Goal: Information Seeking & Learning: Learn about a topic

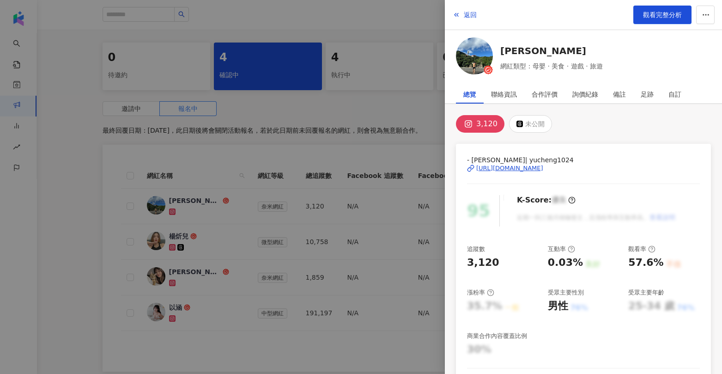
click at [420, 106] on div at bounding box center [361, 187] width 722 height 374
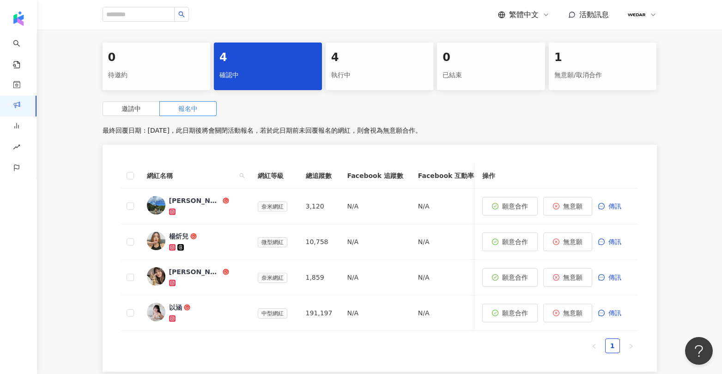
click at [326, 53] on div "4 執行中" at bounding box center [380, 66] width 108 height 48
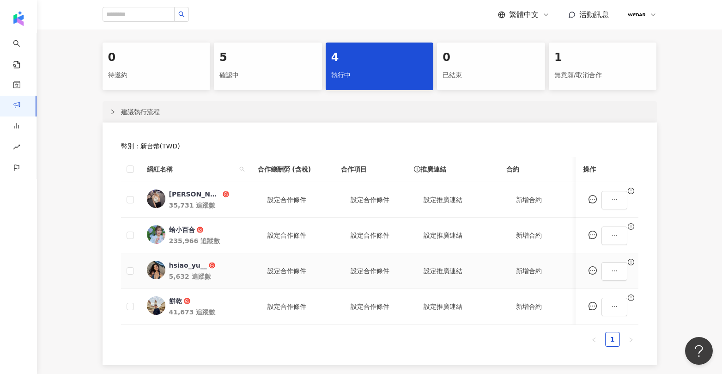
click at [191, 265] on div "hsiao_yu__" at bounding box center [188, 265] width 38 height 9
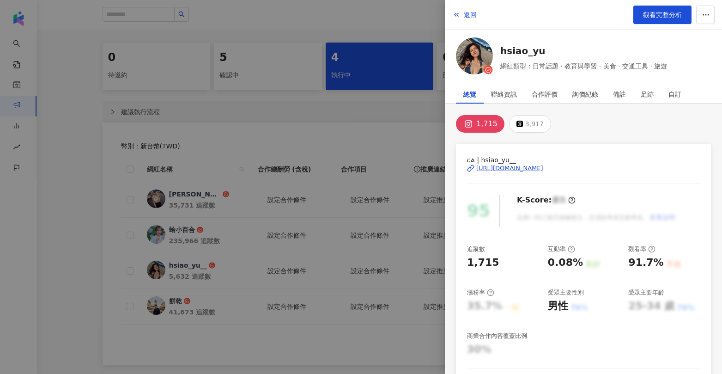
click at [543, 168] on div "https://www.instagram.com/hsiao_yu__/" at bounding box center [509, 168] width 67 height 8
click at [0, 0] on div "返回 觀看完整分析 hsiao_yu 網紅類型：日常話題 · 教育與學習 · 美食 · 交通工具 · 旅遊 總覽 聯絡資訊 合作評價 詢價紀錄 備註 足跡 自…" at bounding box center [361, 187] width 722 height 374
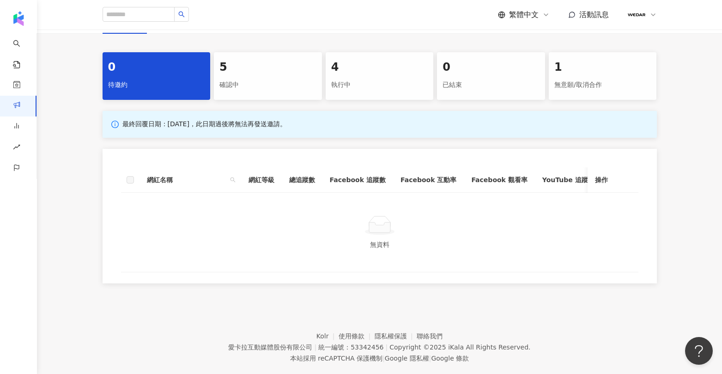
scroll to position [198, 0]
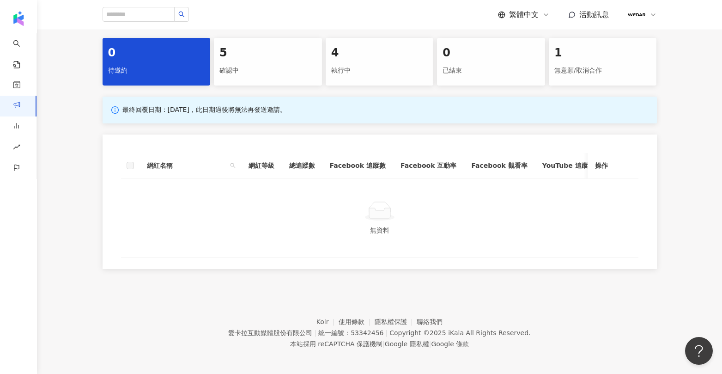
click at [266, 63] on div "確認中" at bounding box center [267, 71] width 97 height 16
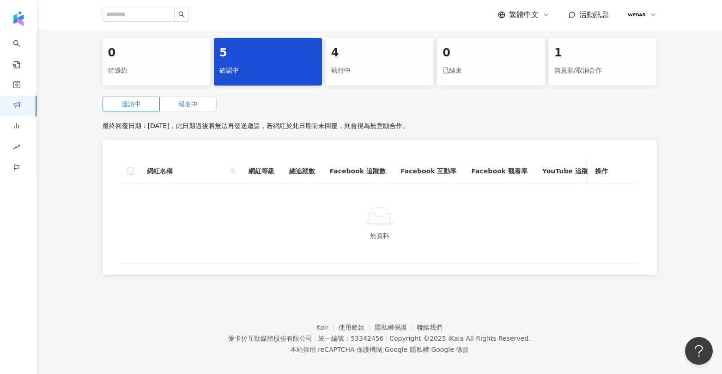
click at [196, 100] on span "報名中" at bounding box center [187, 103] width 19 height 7
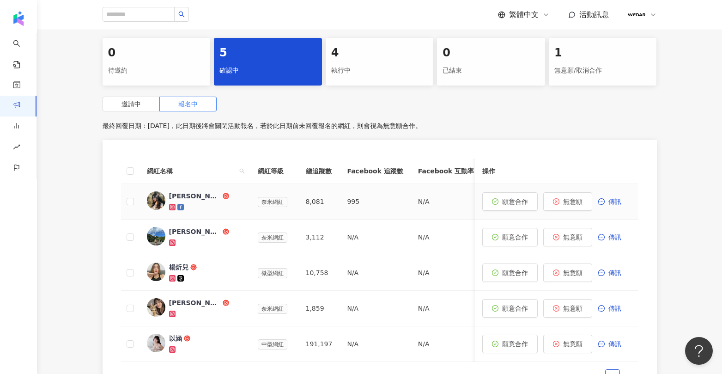
click at [178, 191] on div "[PERSON_NAME]" at bounding box center [195, 195] width 52 height 9
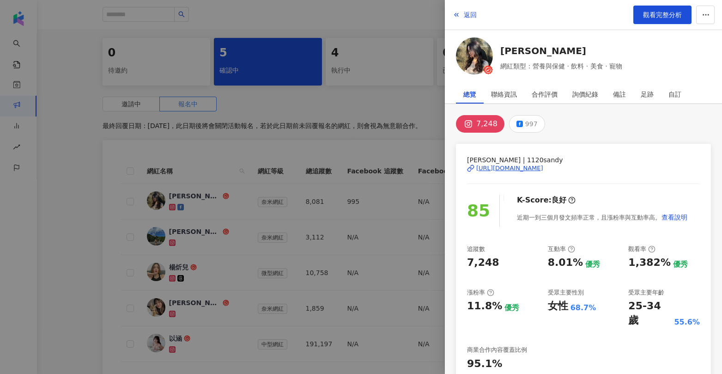
click at [543, 170] on div "[URL][DOMAIN_NAME]" at bounding box center [509, 168] width 67 height 8
